Goal: Entertainment & Leisure: Consume media (video, audio)

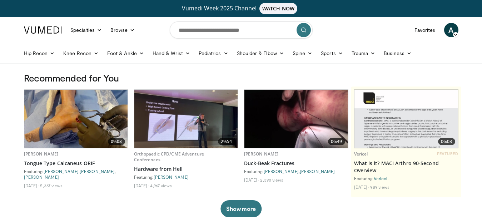
click at [302, 127] on img at bounding box center [296, 119] width 104 height 58
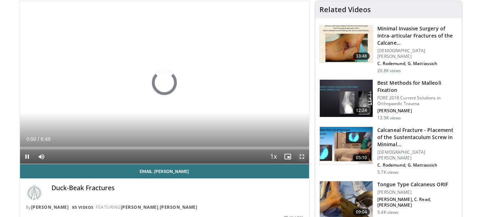
click at [301, 157] on span "Video Player" at bounding box center [302, 156] width 14 height 14
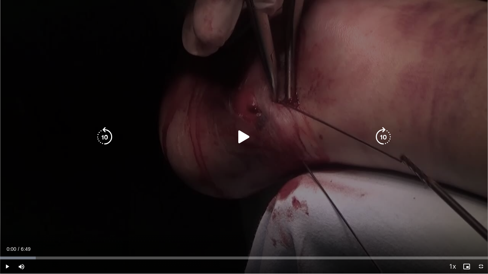
click at [243, 137] on icon "Video Player" at bounding box center [244, 137] width 20 height 20
